Goal: Transaction & Acquisition: Book appointment/travel/reservation

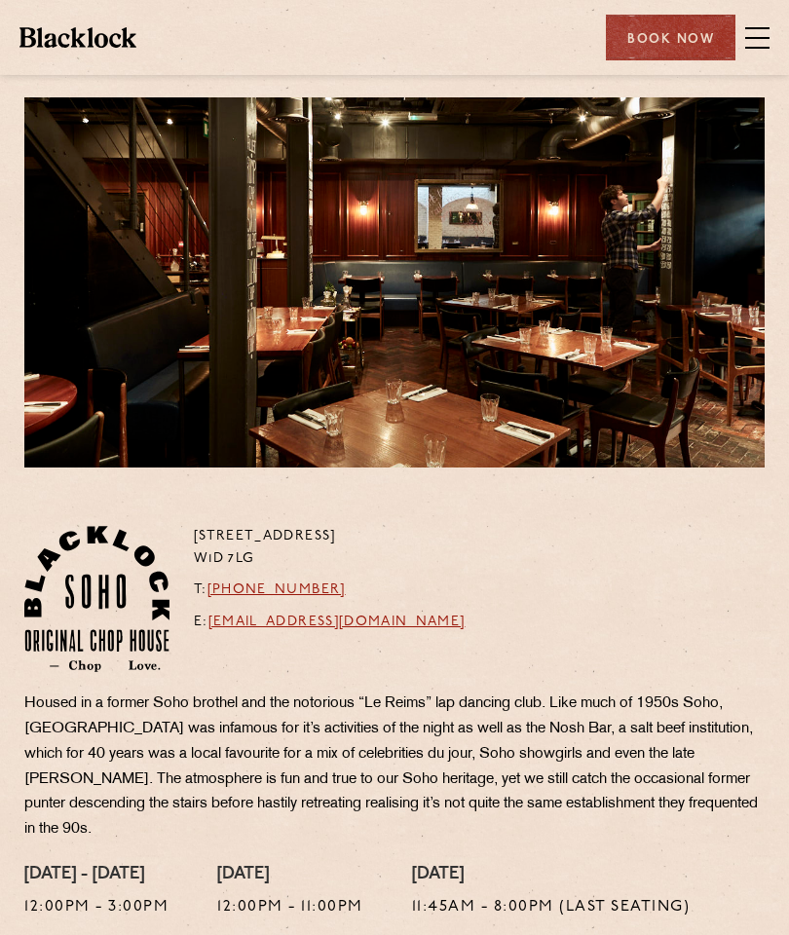
click at [767, 38] on span at bounding box center [757, 38] width 24 height 2
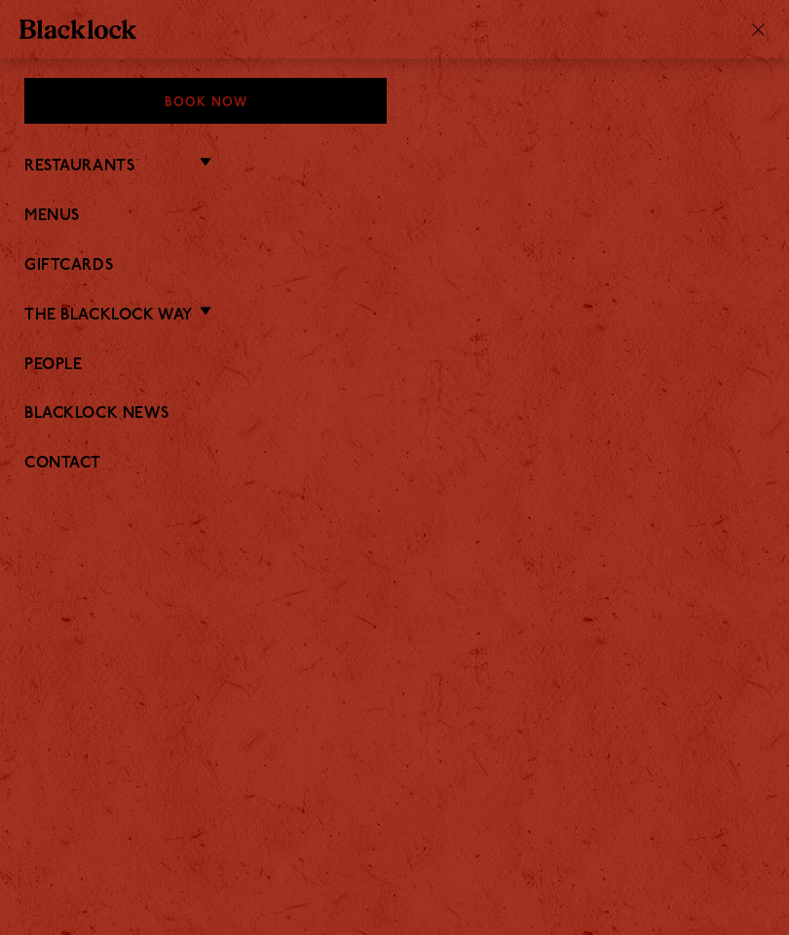
click at [80, 218] on link "Menus" at bounding box center [394, 216] width 740 height 18
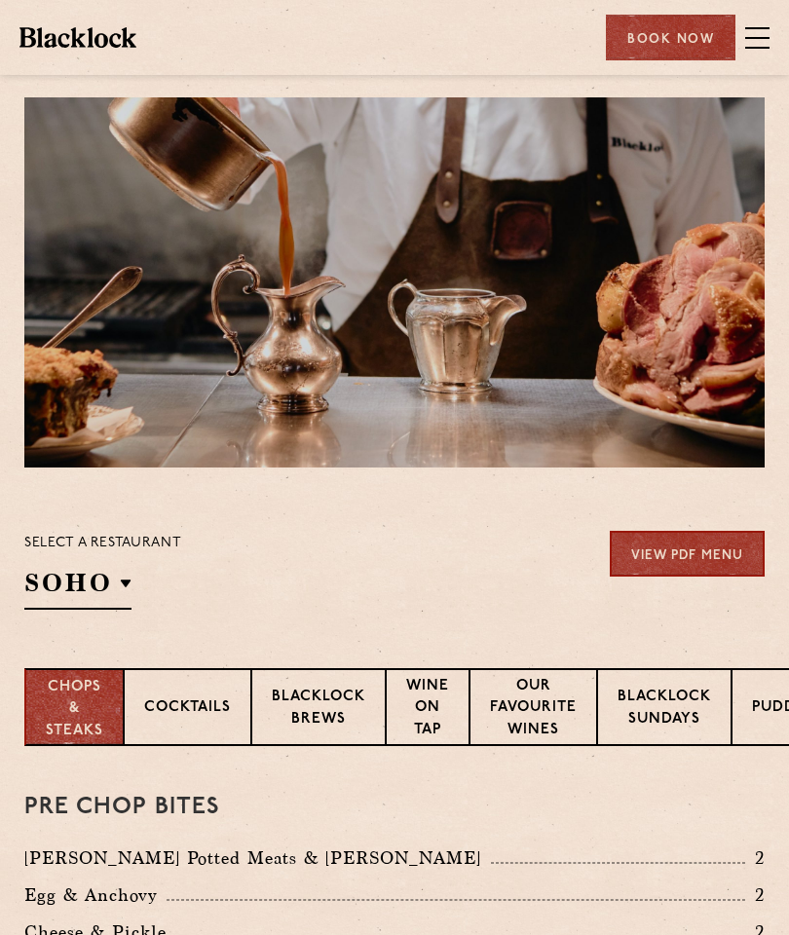
click at [684, 711] on p "Blacklock Sundays" at bounding box center [663, 709] width 93 height 46
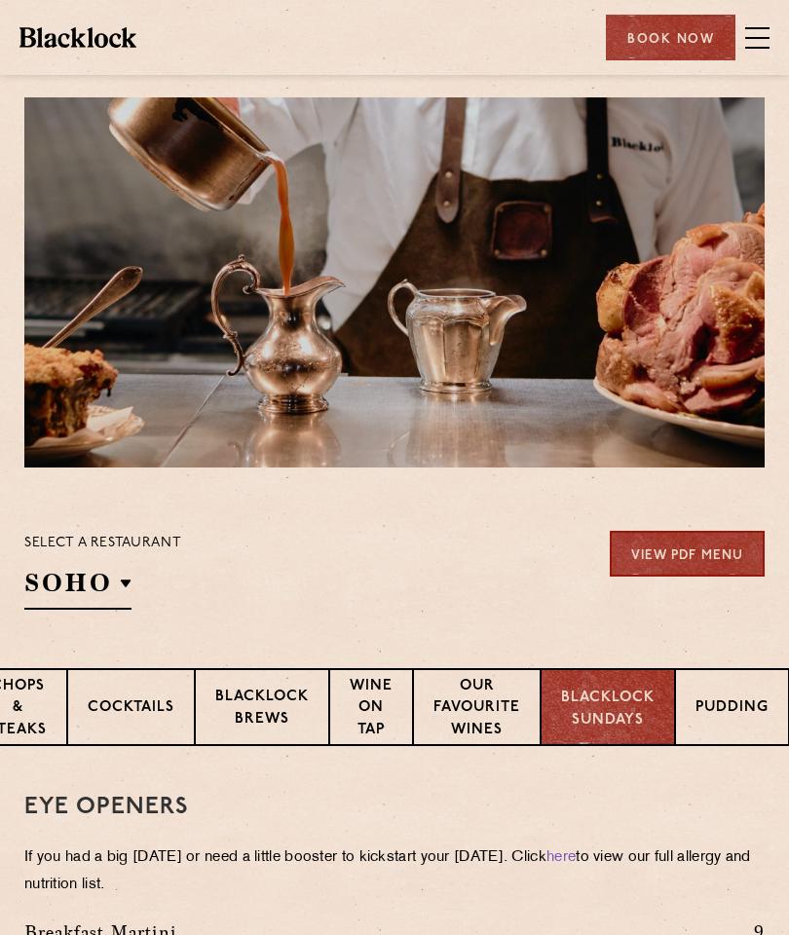
click at [743, 706] on p "Pudding" at bounding box center [731, 709] width 73 height 24
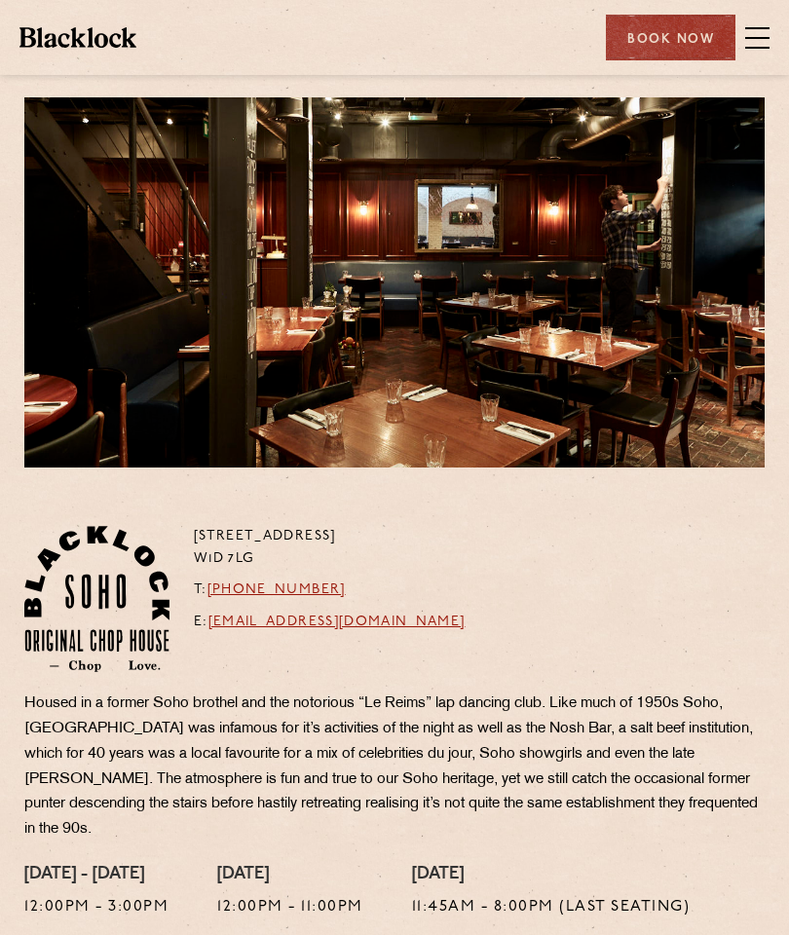
click at [673, 25] on div "Book Now" at bounding box center [670, 38] width 129 height 46
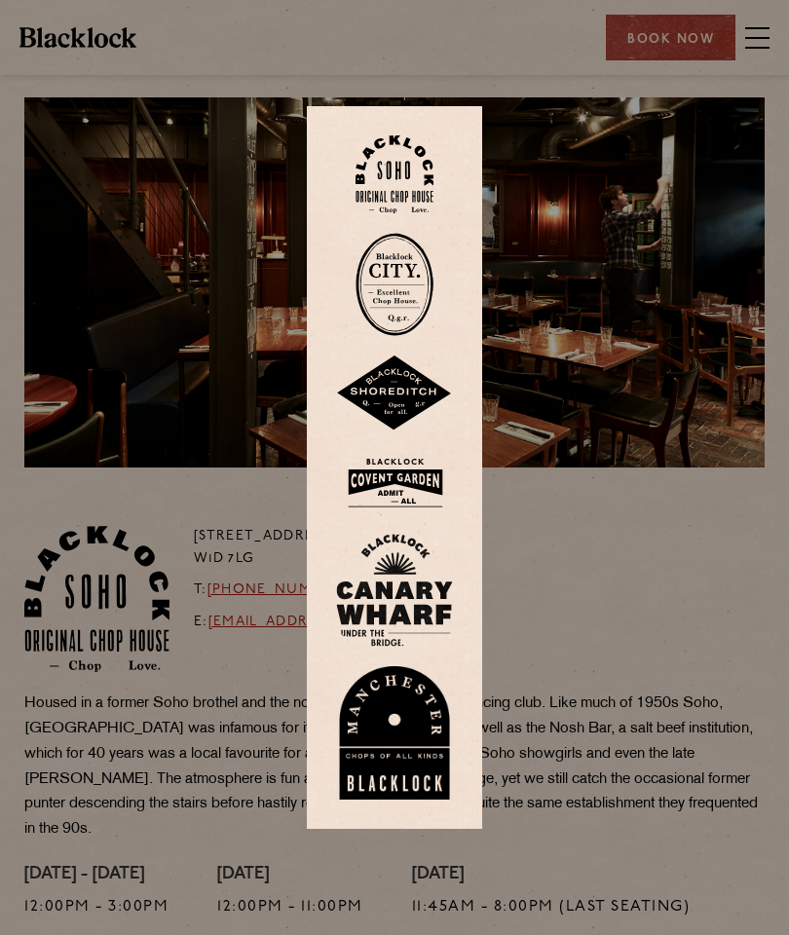
click at [393, 164] on img at bounding box center [394, 174] width 78 height 79
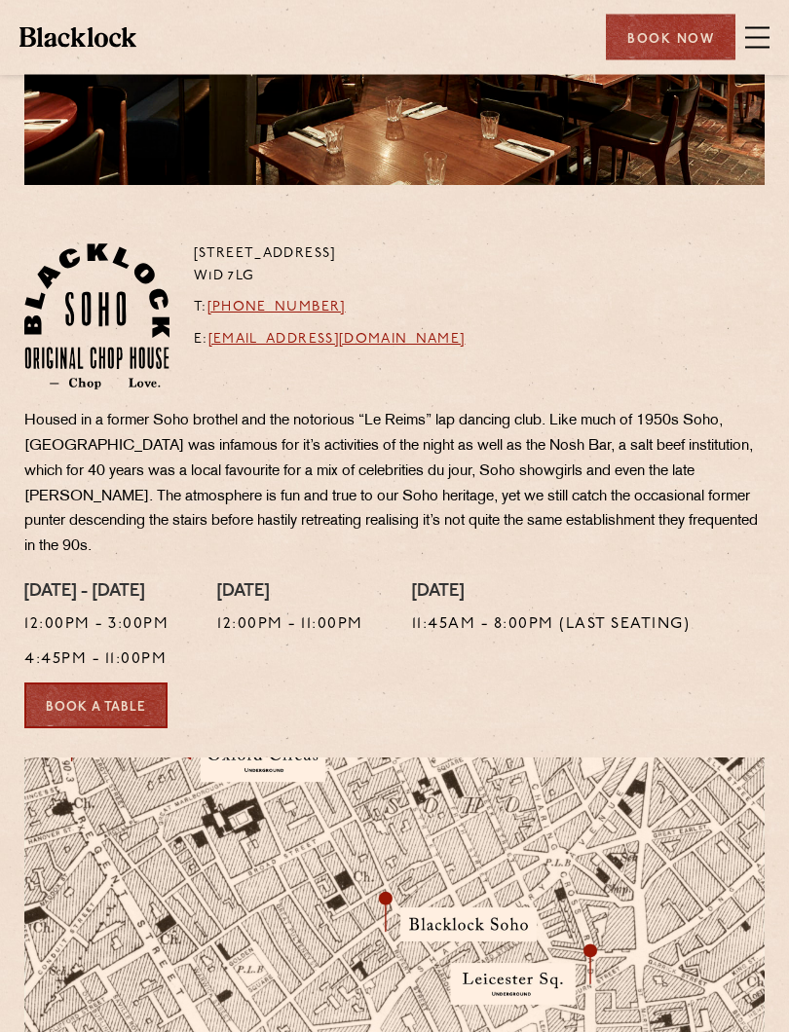
scroll to position [300, 0]
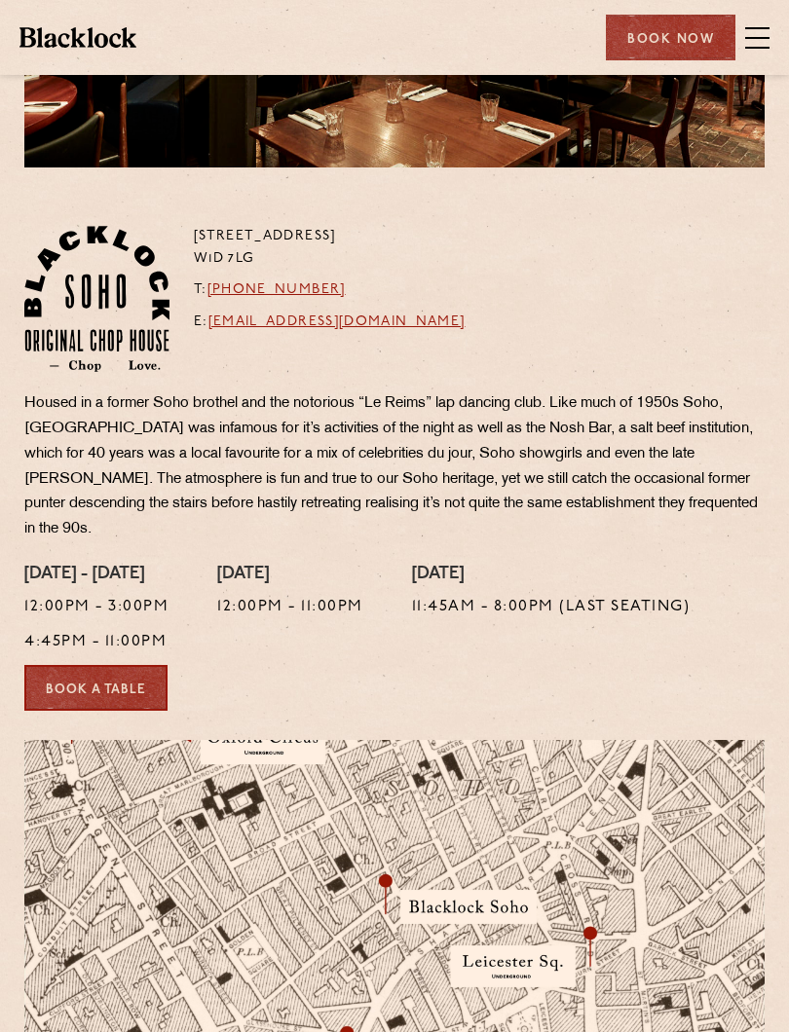
click at [146, 687] on link "Book a Table" at bounding box center [95, 688] width 143 height 46
